Goal: Task Accomplishment & Management: Complete application form

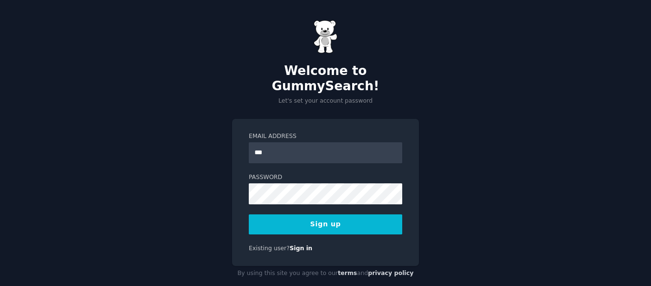
type input "**********"
click at [352, 214] on button "Sign up" at bounding box center [326, 224] width 154 height 20
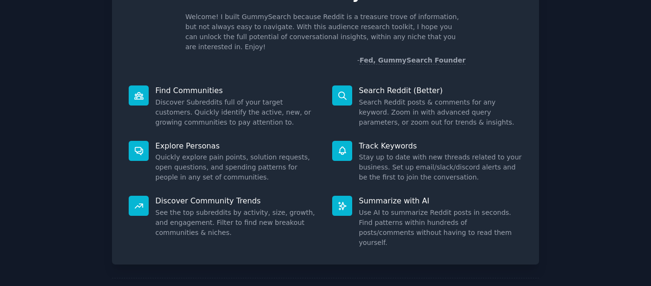
scroll to position [88, 0]
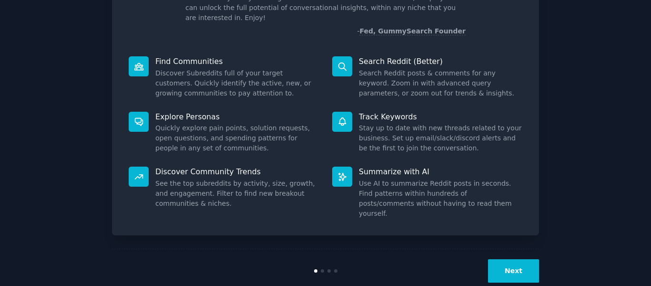
click at [516, 259] on button "Next" at bounding box center [513, 270] width 51 height 23
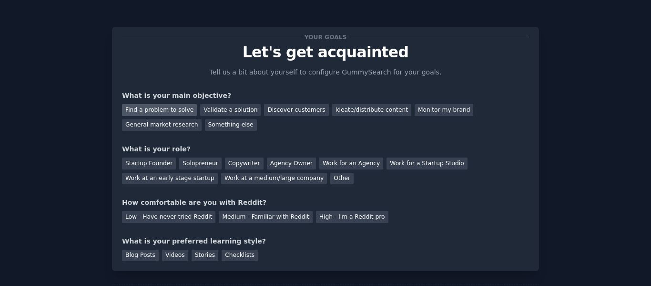
click at [167, 108] on div "Find a problem to solve" at bounding box center [159, 110] width 75 height 12
click at [225, 110] on div "Validate a solution" at bounding box center [230, 110] width 61 height 12
click at [171, 107] on div "Find a problem to solve Validate a solution Discover customers Ideate/distribut…" at bounding box center [325, 116] width 407 height 30
click at [171, 107] on div "Find a problem to solve" at bounding box center [159, 110] width 75 height 12
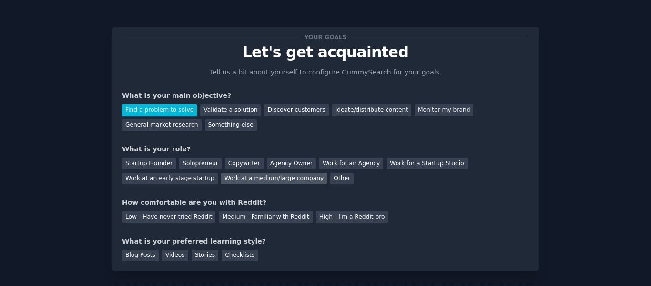
click at [221, 176] on div "Work at a medium/large company" at bounding box center [274, 179] width 106 height 12
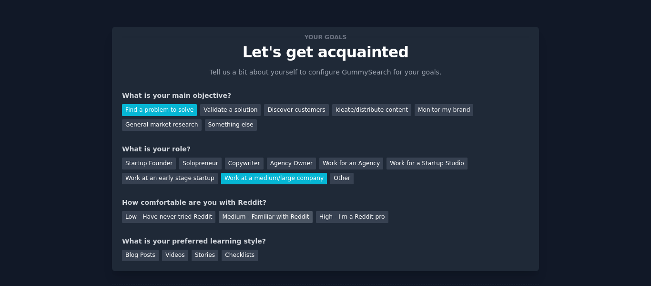
click at [255, 216] on div "Medium - Familiar with Reddit" at bounding box center [265, 217] width 93 height 12
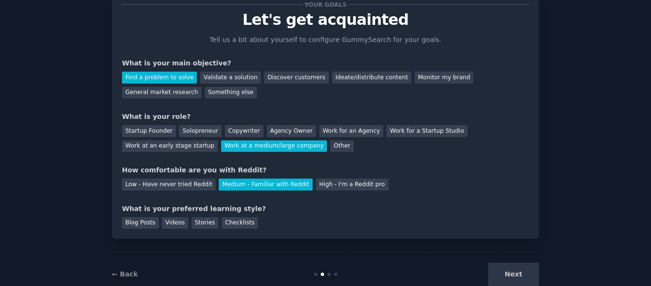
scroll to position [33, 0]
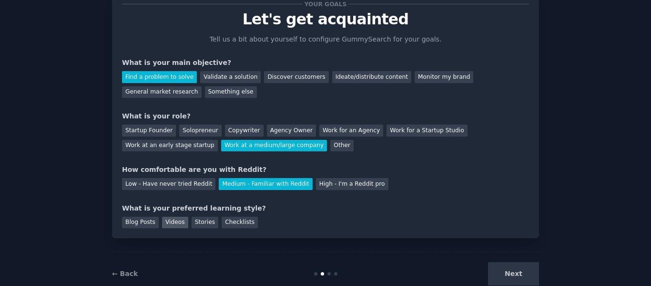
click at [162, 223] on div "Videos" at bounding box center [175, 222] width 26 height 12
click at [151, 224] on div "Blog Posts" at bounding box center [140, 222] width 37 height 12
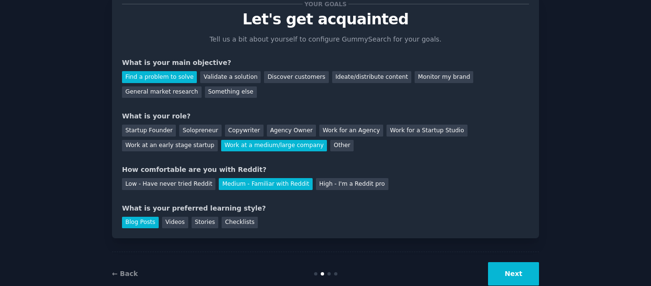
scroll to position [56, 0]
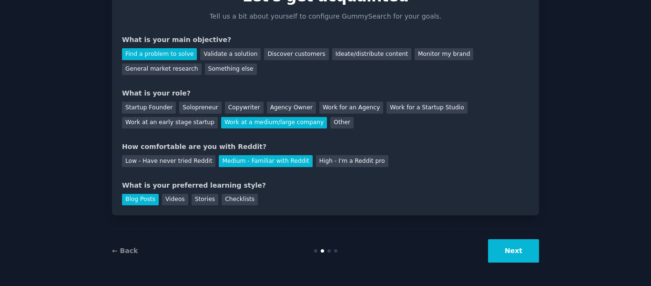
click at [502, 255] on button "Next" at bounding box center [513, 250] width 51 height 23
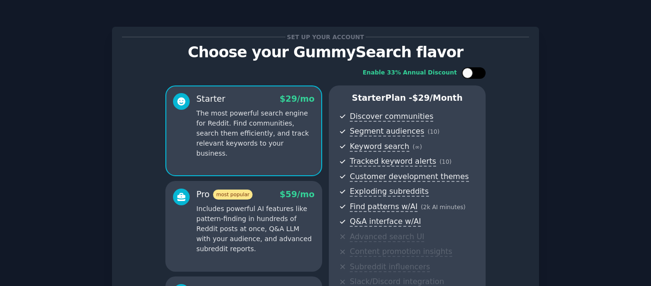
click at [469, 70] on div at bounding box center [467, 73] width 10 height 10
click at [469, 70] on div at bounding box center [474, 72] width 24 height 11
click at [469, 70] on div at bounding box center [467, 73] width 10 height 10
checkbox input "true"
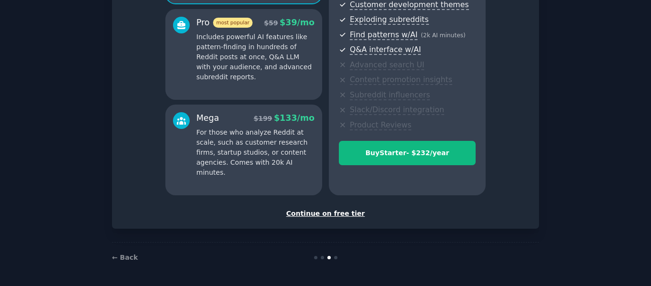
click at [344, 220] on div "Set up your account Choose your GummySearch flavor Enable 33% Annual Discount S…" at bounding box center [325, 41] width 427 height 373
click at [346, 211] on div "Continue on free tier" at bounding box center [325, 213] width 407 height 10
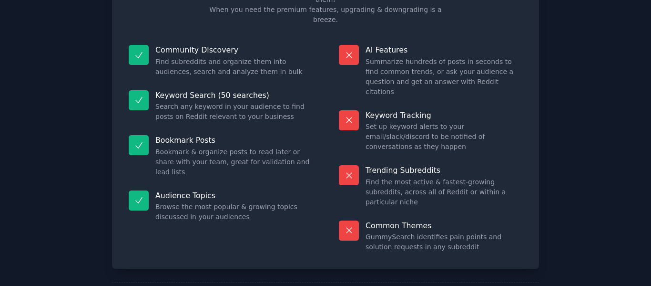
scroll to position [83, 0]
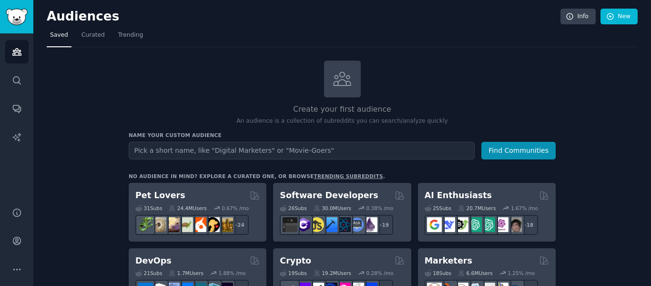
click at [511, 256] on div "Marketers" at bounding box center [487, 261] width 124 height 12
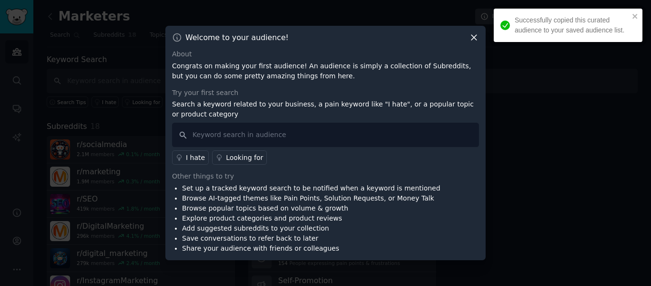
click at [511, 256] on div at bounding box center [325, 143] width 651 height 286
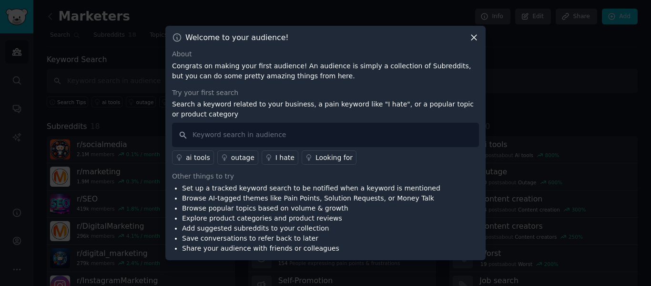
click at [471, 35] on icon at bounding box center [474, 37] width 10 height 10
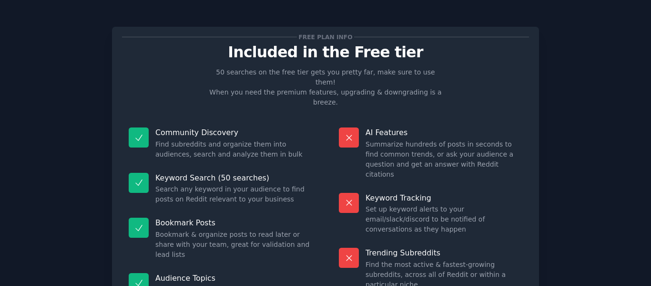
scroll to position [86, 0]
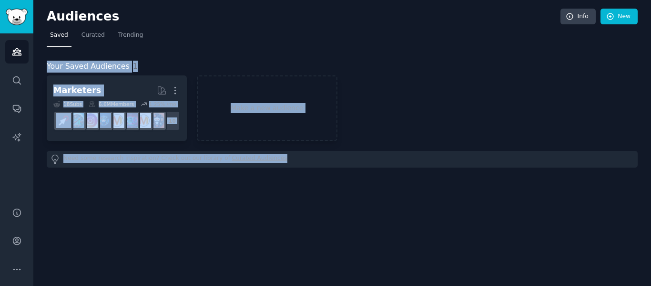
drag, startPoint x: 521, startPoint y: 247, endPoint x: 183, endPoint y: 35, distance: 399.5
click at [183, 35] on div "Audiences Info New Saved Curated Trending Your Saved Audiences 1 Marketers More…" at bounding box center [342, 143] width 618 height 286
click at [183, 35] on nav "Saved Curated Trending" at bounding box center [342, 38] width 591 height 20
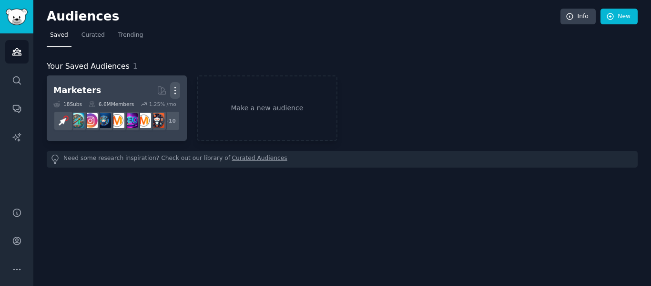
click at [175, 86] on icon "button" at bounding box center [175, 90] width 10 height 10
click at [154, 114] on p "Delete" at bounding box center [149, 110] width 22 height 10
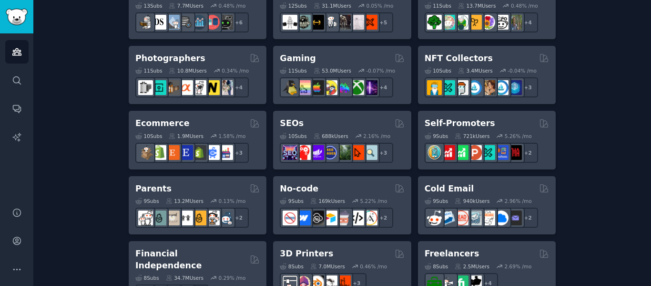
scroll to position [463, 0]
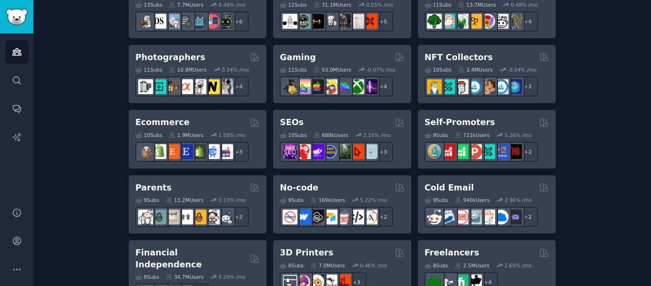
drag, startPoint x: 143, startPoint y: 123, endPoint x: 80, endPoint y: 160, distance: 72.4
click at [80, 160] on div "Create your first audience An audience is a collection of subreddits you can se…" at bounding box center [342, 116] width 591 height 1038
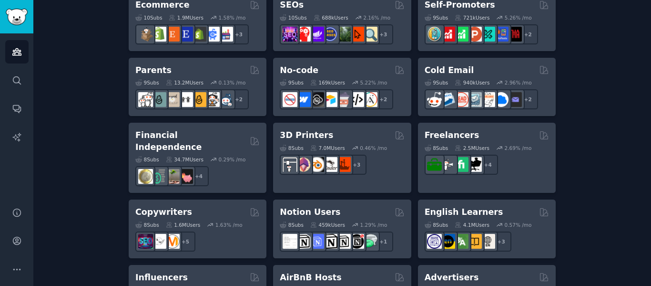
scroll to position [581, 0]
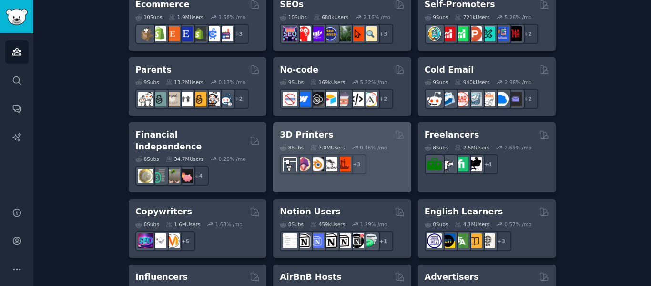
drag, startPoint x: 298, startPoint y: 128, endPoint x: 289, endPoint y: 132, distance: 9.7
click at [289, 132] on h2 "3D Printers" at bounding box center [306, 135] width 53 height 12
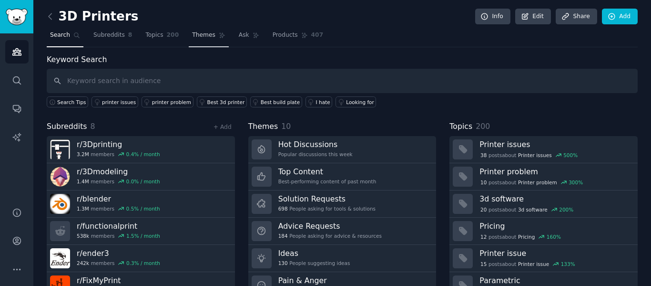
click at [195, 37] on span "Themes" at bounding box center [203, 35] width 23 height 9
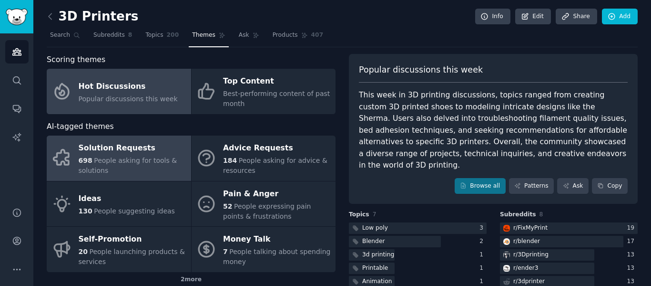
click at [148, 163] on span "People asking for tools & solutions" at bounding box center [128, 165] width 99 height 18
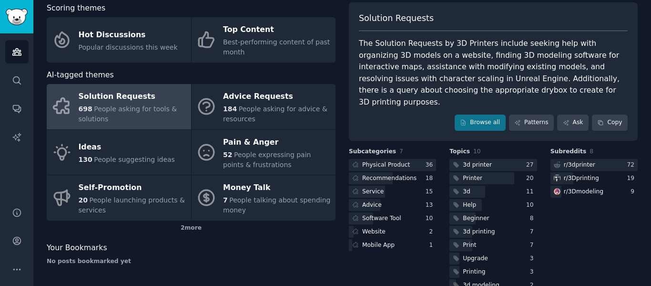
scroll to position [60, 0]
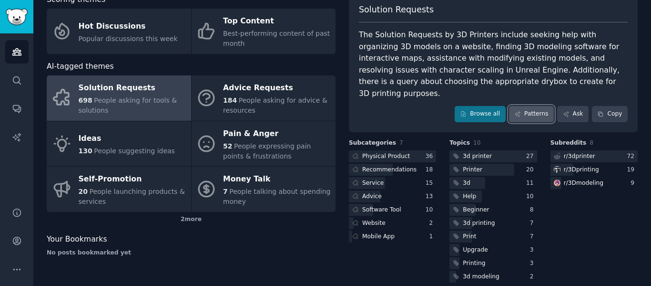
click at [537, 106] on link "Patterns" at bounding box center [531, 114] width 45 height 16
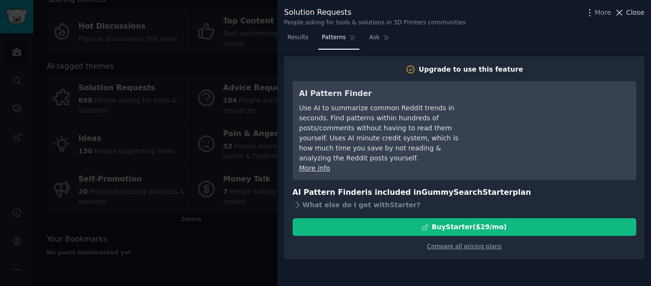
click at [621, 13] on icon at bounding box center [619, 12] width 5 height 5
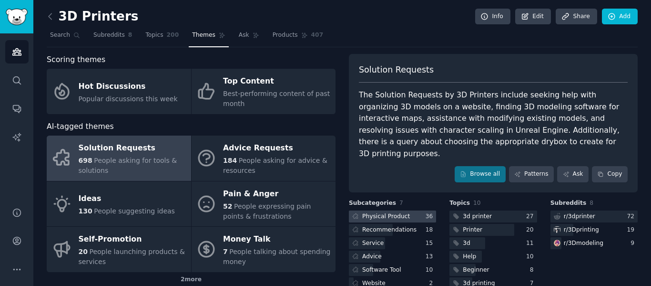
click at [409, 210] on div at bounding box center [392, 216] width 87 height 12
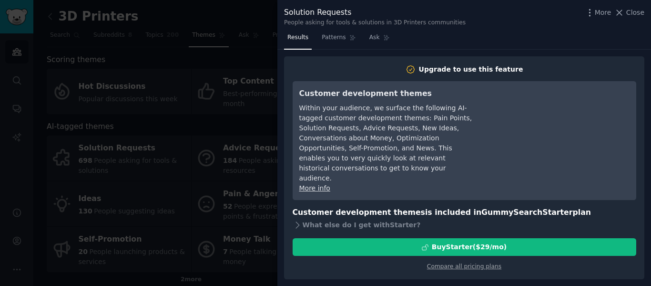
click at [252, 176] on div at bounding box center [325, 143] width 651 height 286
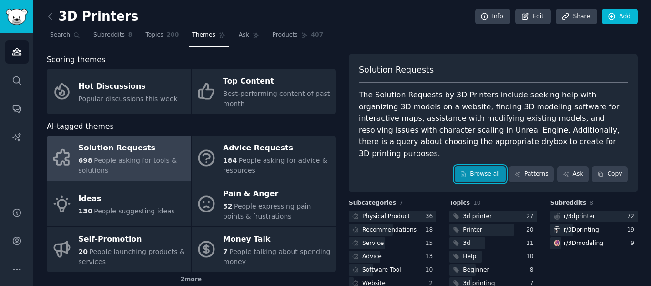
click at [470, 166] on link "Browse all" at bounding box center [480, 174] width 51 height 16
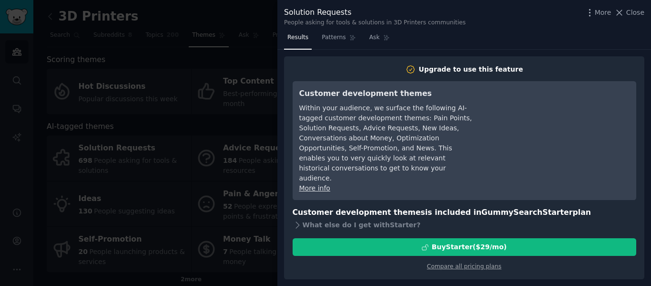
click at [253, 153] on div at bounding box center [325, 143] width 651 height 286
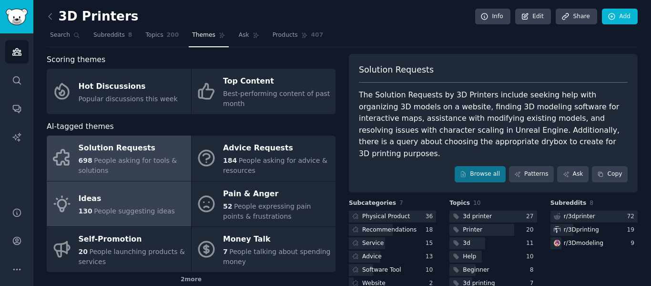
click at [165, 187] on link "Ideas 130 People suggesting ideas" at bounding box center [119, 203] width 144 height 45
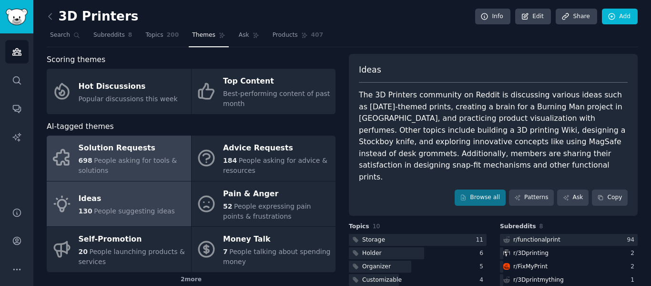
click at [113, 145] on div "Solution Requests" at bounding box center [133, 148] width 108 height 15
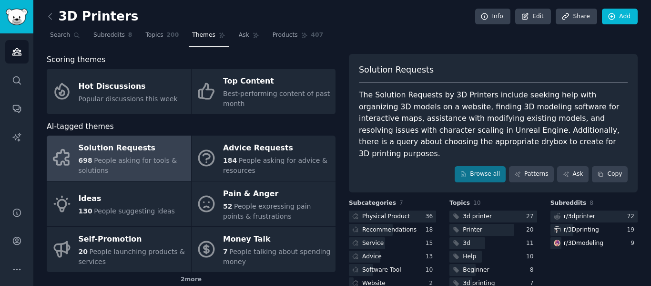
click at [409, 170] on div "Browse all Patterns Ask Copy" at bounding box center [493, 174] width 269 height 16
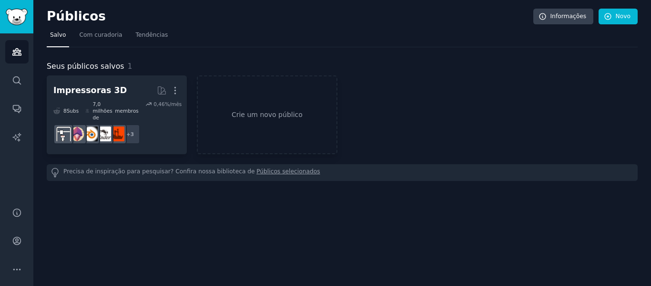
click at [188, 174] on div "Públicos Informações Novo Salvo Com curadoria Tendências Seus públicos salvos 1…" at bounding box center [342, 98] width 591 height 171
click at [134, 40] on link "Tendências" at bounding box center [152, 38] width 39 height 20
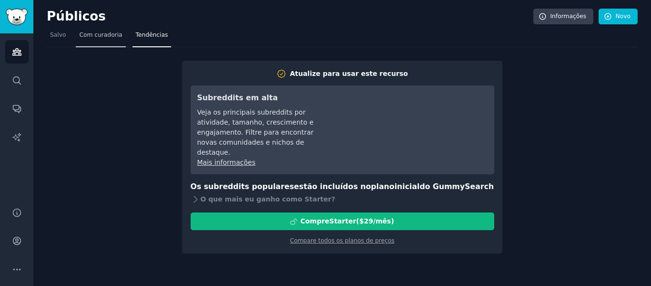
click at [110, 43] on link "Com curadoria" at bounding box center [101, 38] width 50 height 20
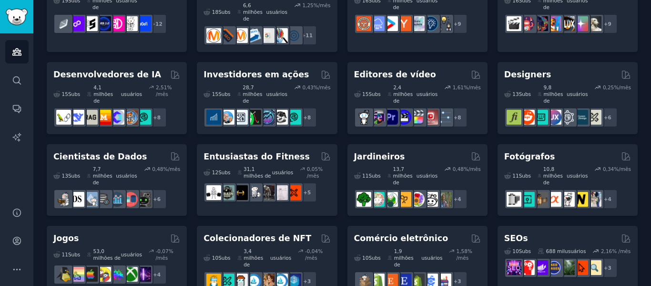
scroll to position [201, 0]
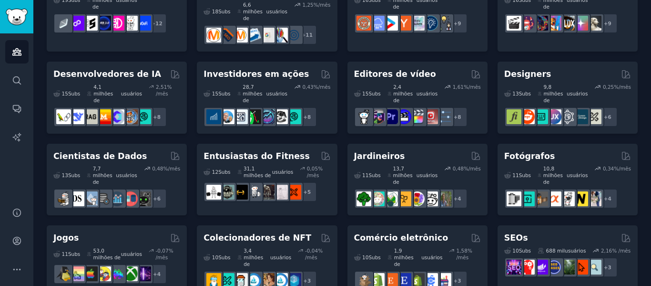
click at [36, 182] on div "Públicos Informações Novo Salvo Com curadoria Tendências Públicos selecionados …" at bounding box center [342, 257] width 618 height 916
drag, startPoint x: 36, startPoint y: 182, endPoint x: 18, endPoint y: 186, distance: 19.2
click at [18, 186] on div "Públicos Procurar Conversas Relatórios de IA" at bounding box center [16, 114] width 33 height 162
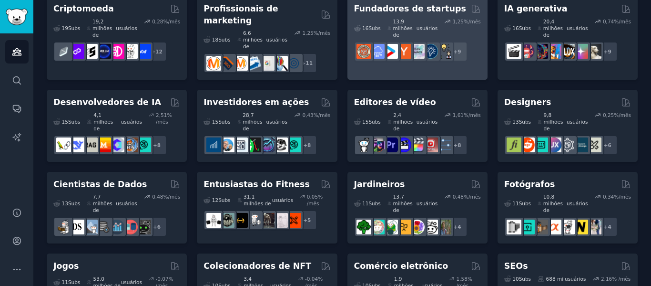
scroll to position [154, 0]
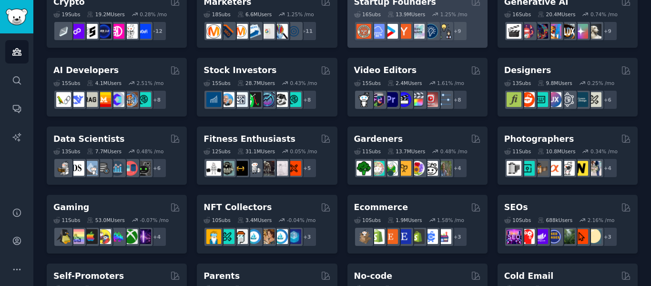
click at [47, 124] on div "Pet Lovers 31 Sub s 24.4M Users 0.67 % /mo + 24 Software Developers 26 Sub s 30…" at bounding box center [342, 258] width 591 height 674
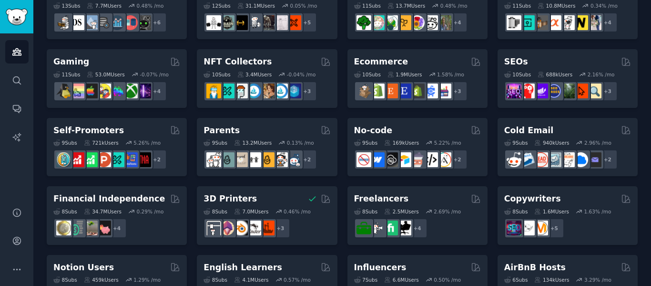
scroll to position [314, 0]
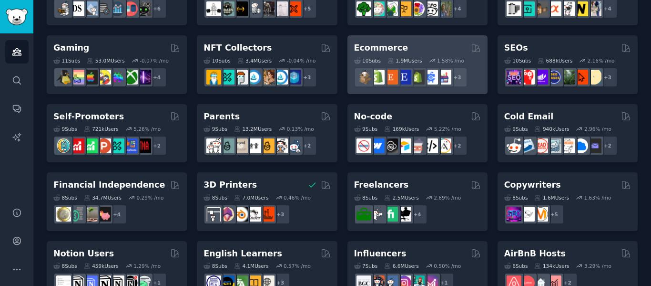
click at [372, 65] on div "10 Sub s 1.9M Users 1.58 % /mo + 3" at bounding box center [417, 70] width 127 height 33
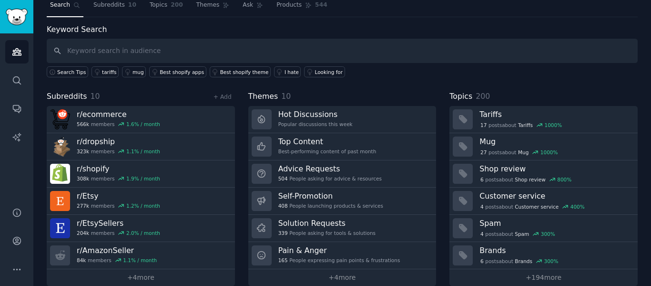
scroll to position [28, 0]
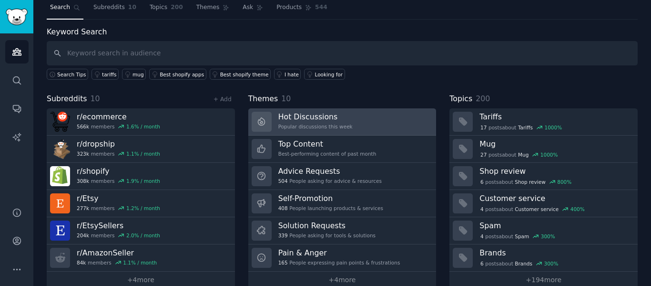
click at [361, 119] on link "Hot Discussions Popular discussions this week" at bounding box center [342, 121] width 188 height 27
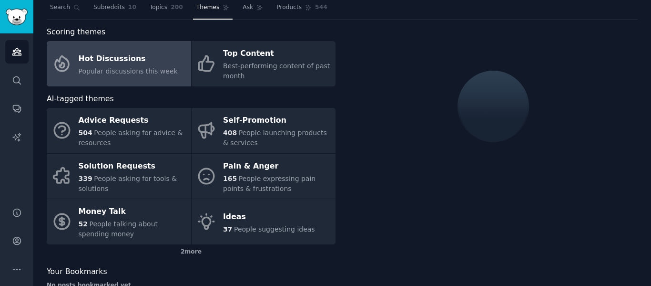
click at [361, 119] on div at bounding box center [493, 106] width 289 height 160
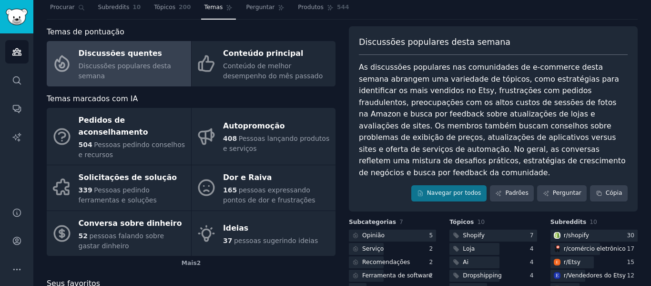
click at [393, 187] on div "Navegar por todos Padrões Perguntar Cópia" at bounding box center [493, 193] width 269 height 16
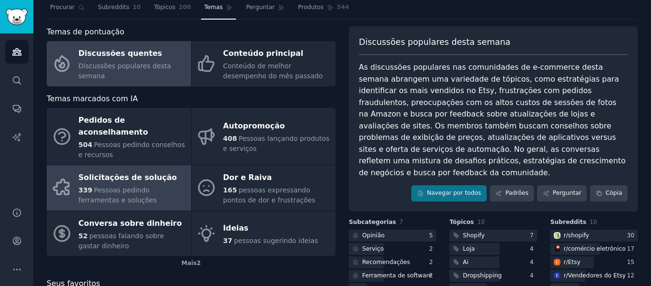
click at [117, 185] on div "339 Pessoas pedindo ferramentas e soluções" at bounding box center [133, 195] width 108 height 20
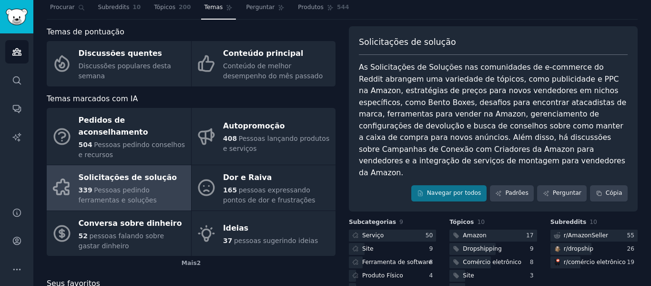
click at [378, 185] on div "Navegar por todos Padrões Perguntar Cópia" at bounding box center [493, 193] width 269 height 16
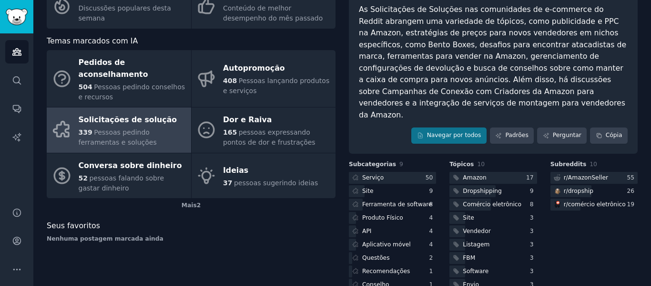
scroll to position [107, 0]
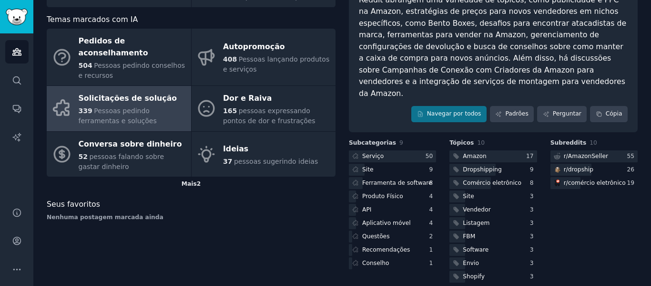
click at [210, 176] on div "Mais 2" at bounding box center [191, 183] width 289 height 15
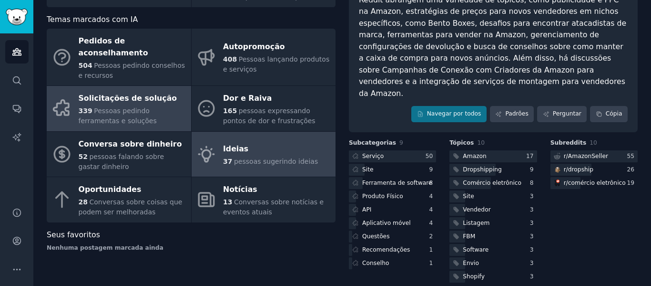
click at [216, 156] on link "Ideias 37 pessoas sugerindo ideias" at bounding box center [264, 154] width 144 height 45
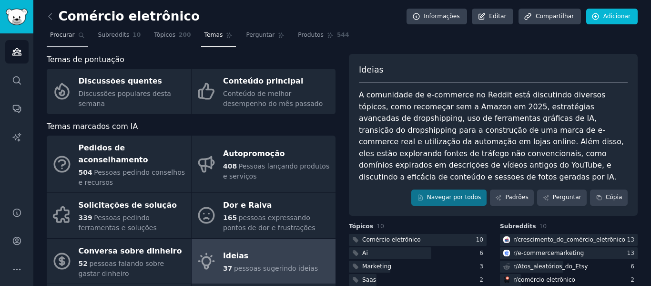
click at [65, 43] on link "Procurar" at bounding box center [67, 38] width 41 height 20
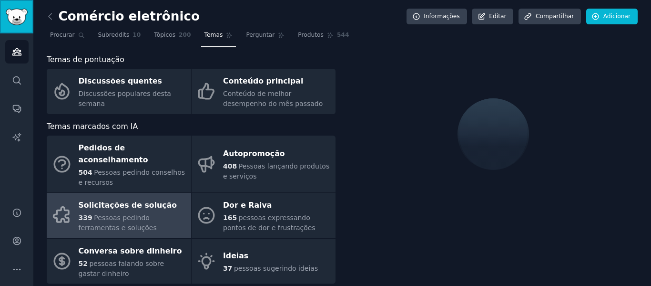
click at [15, 15] on img "Barra lateral" at bounding box center [17, 17] width 22 height 17
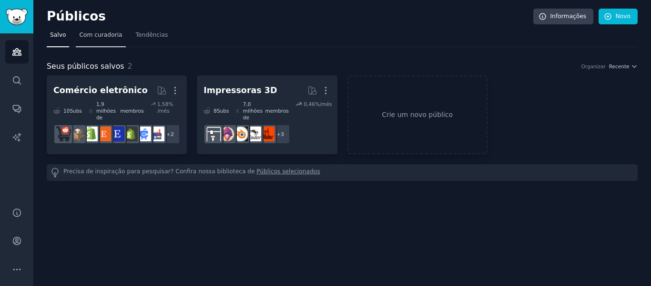
click at [92, 38] on font "Com curadoria" at bounding box center [100, 34] width 43 height 7
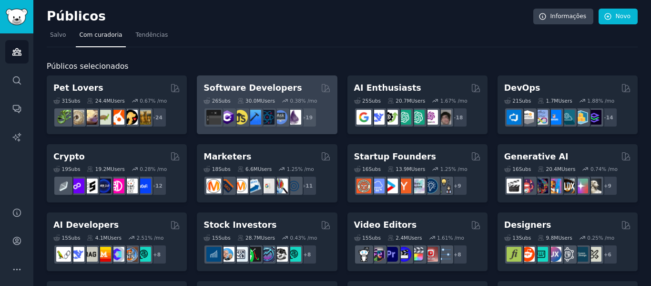
click at [213, 106] on div "26 Sub s 30.0M Users 0.38 % /mo + 19" at bounding box center [267, 110] width 127 height 33
